Goal: Task Accomplishment & Management: Manage account settings

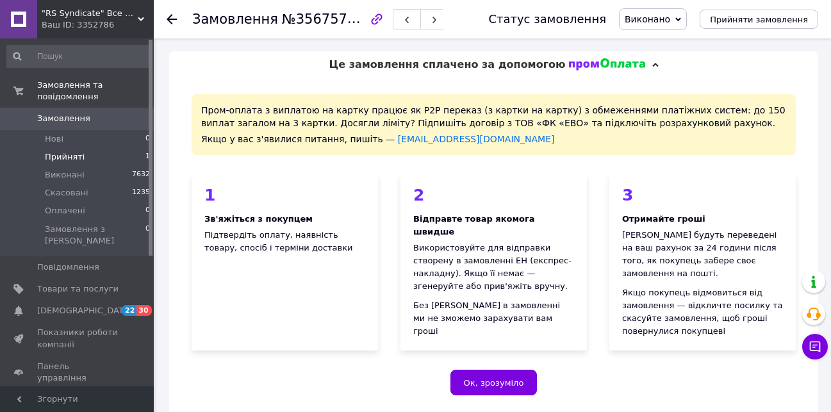
click at [74, 151] on span "Прийняті" at bounding box center [65, 157] width 40 height 12
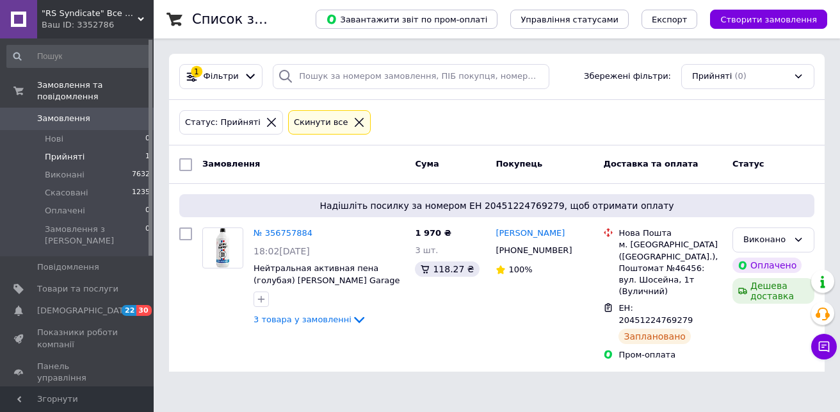
click at [77, 151] on span "Прийняті" at bounding box center [65, 157] width 40 height 12
click at [71, 130] on li "Нові 0" at bounding box center [79, 139] width 158 height 18
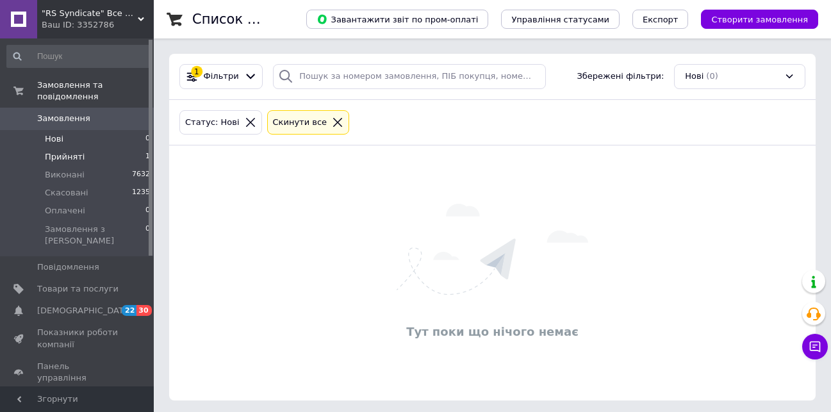
click at [77, 151] on span "Прийняті" at bounding box center [65, 157] width 40 height 12
click at [71, 130] on li "Нові 0" at bounding box center [79, 139] width 158 height 18
click at [83, 113] on span "Замовлення" at bounding box center [63, 119] width 53 height 12
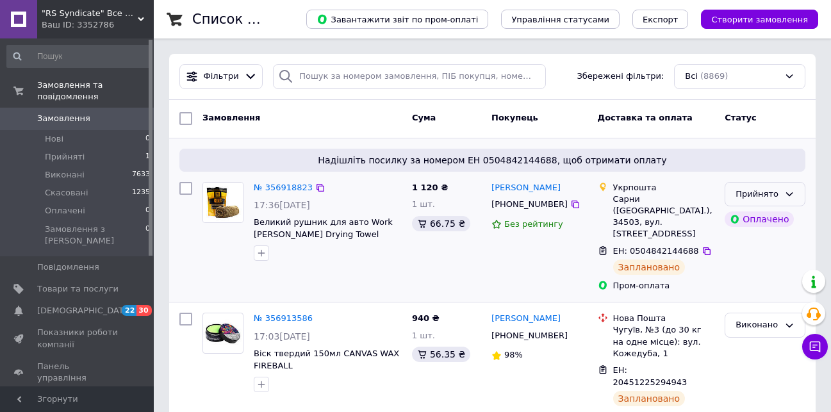
click at [760, 190] on div "Прийнято" at bounding box center [757, 194] width 44 height 13
click at [762, 216] on li "Виконано" at bounding box center [764, 221] width 79 height 24
